Goal: Task Accomplishment & Management: Use online tool/utility

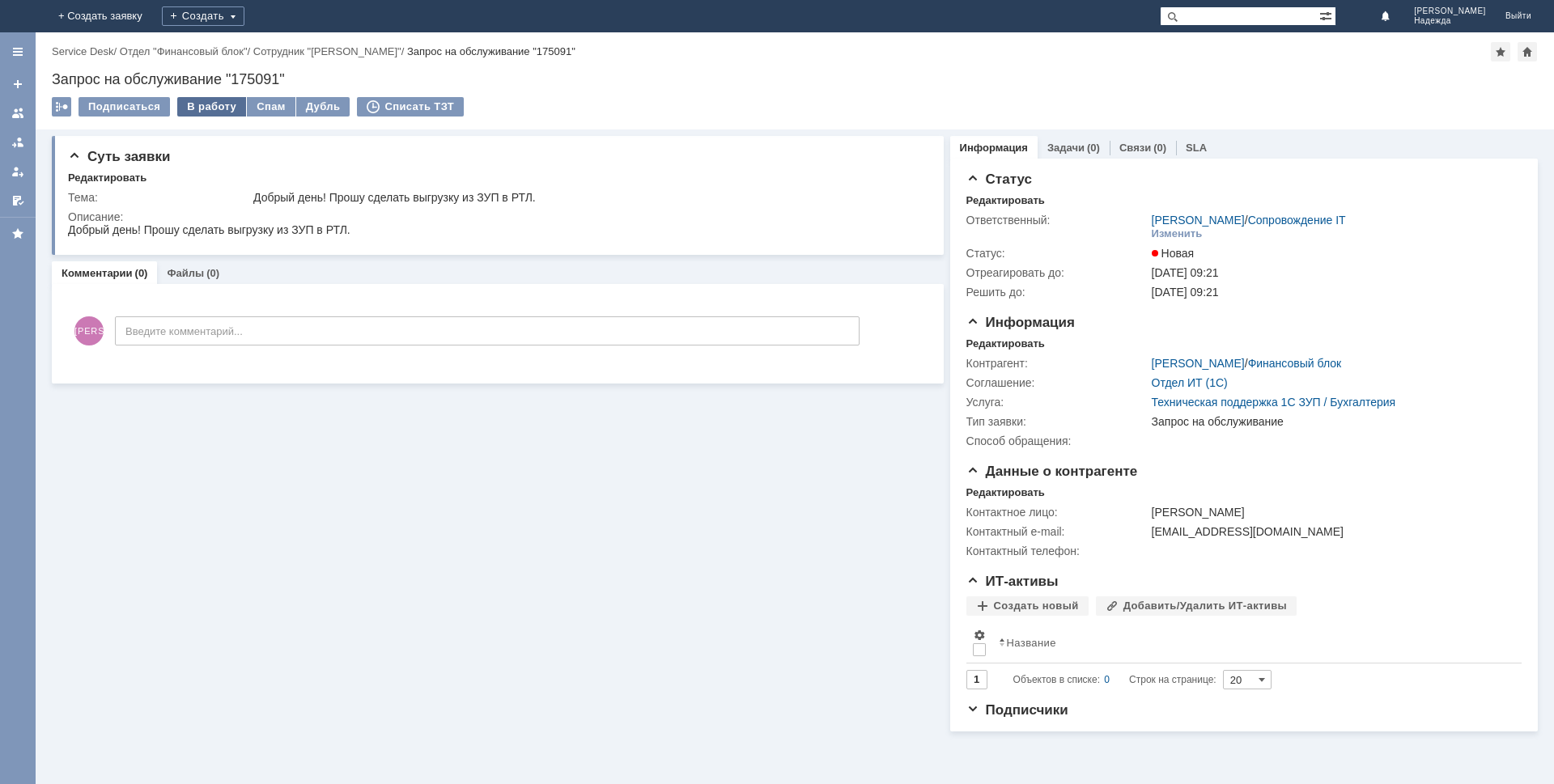
click at [219, 106] on div "В работу" at bounding box center [211, 107] width 69 height 20
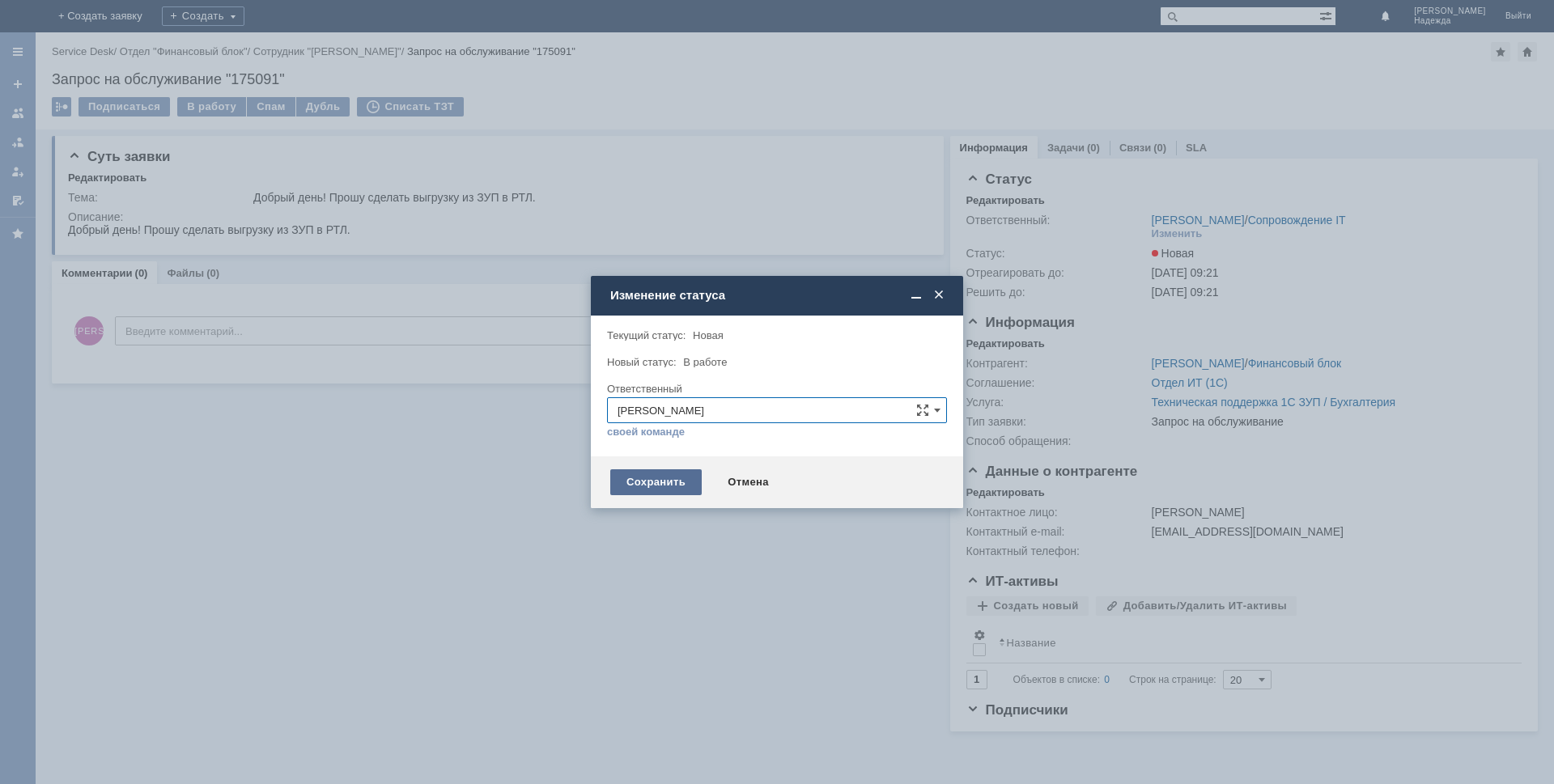
click at [655, 481] on div "Сохранить" at bounding box center [656, 482] width 91 height 26
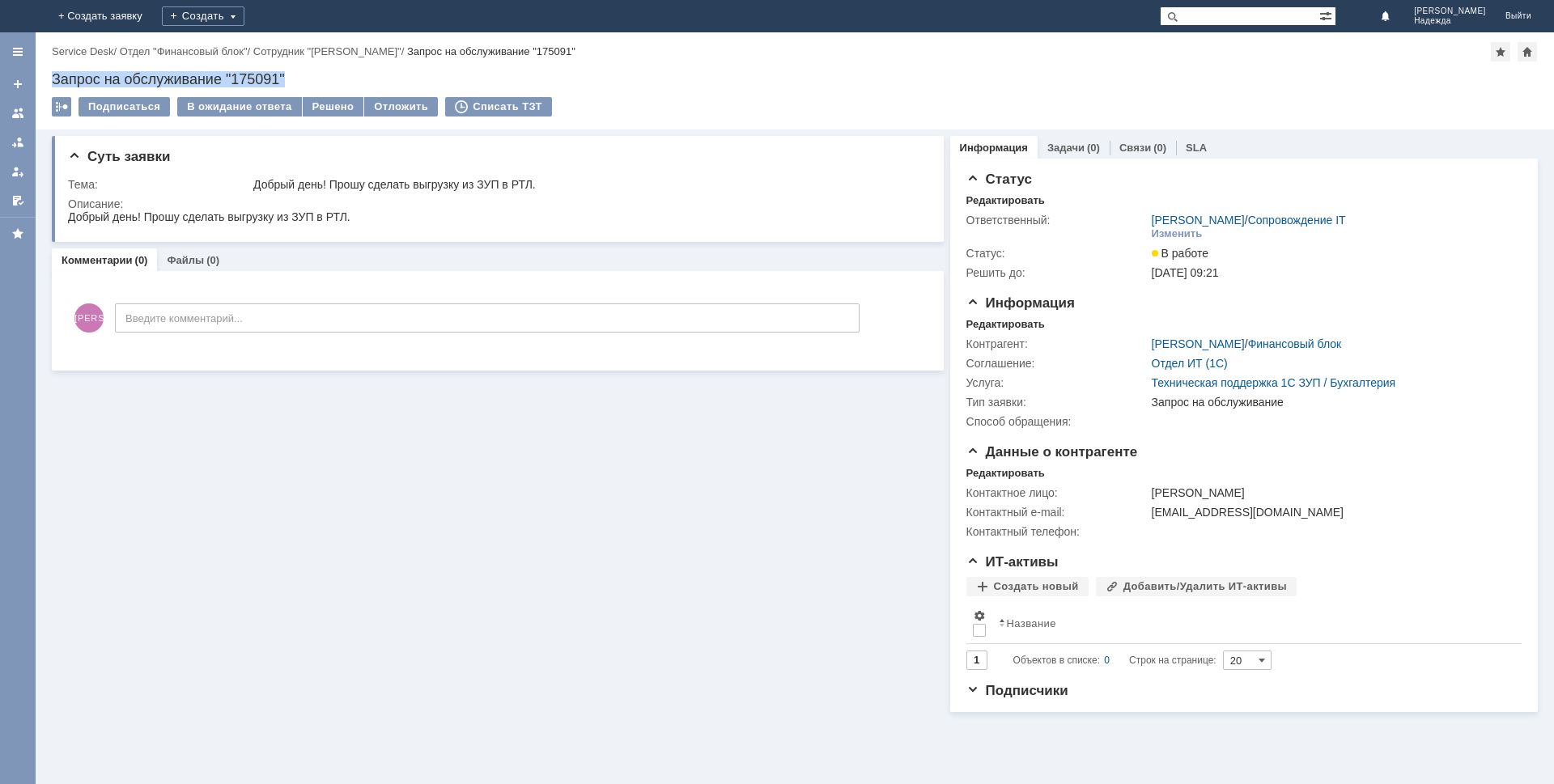
drag, startPoint x: 307, startPoint y: 72, endPoint x: 52, endPoint y: 82, distance: 255.2
click at [52, 82] on div "Запрос на обслуживание "175091"" at bounding box center [794, 79] width 1486 height 16
copy div "Запрос на обслуживание "175091""
click at [357, 221] on html "Добрый день! Прошу сделать выгрузку из ЗУП в РТЛ." at bounding box center [494, 218] width 853 height 15
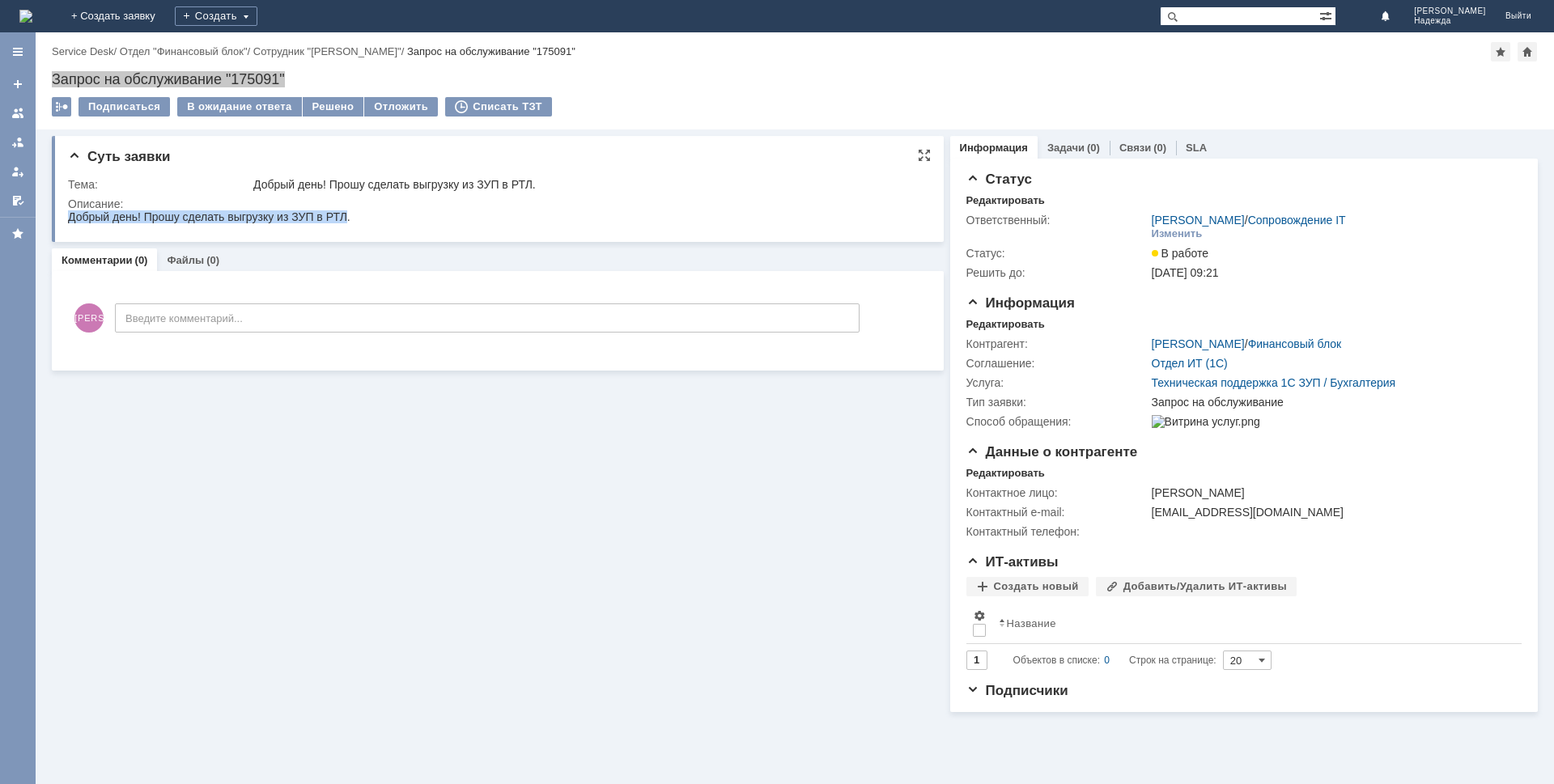
drag, startPoint x: 345, startPoint y: 214, endPoint x: 74, endPoint y: 219, distance: 271.0
click at [68, 222] on html "Добрый день! Прошу сделать выгрузку из ЗУП в РТЛ." at bounding box center [494, 218] width 853 height 15
copy span "Добрый день! Прошу сделать выгрузку из ЗУП в РТЛ"
